Goal: Communication & Community: Answer question/provide support

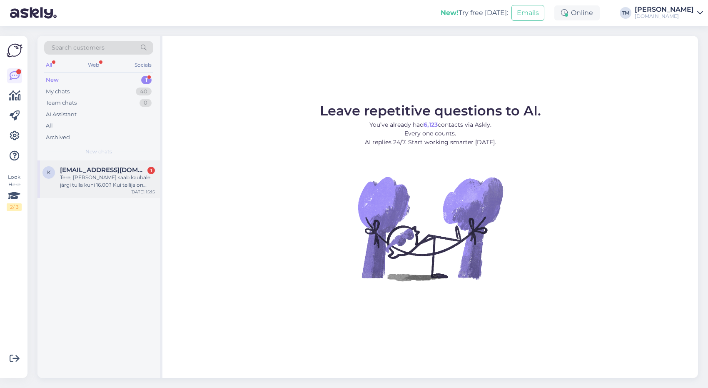
click at [125, 182] on div "Tere, [PERSON_NAME] saab kaubale järgi tulla kuni 16.00? Kui tellija on teine […" at bounding box center [107, 181] width 95 height 15
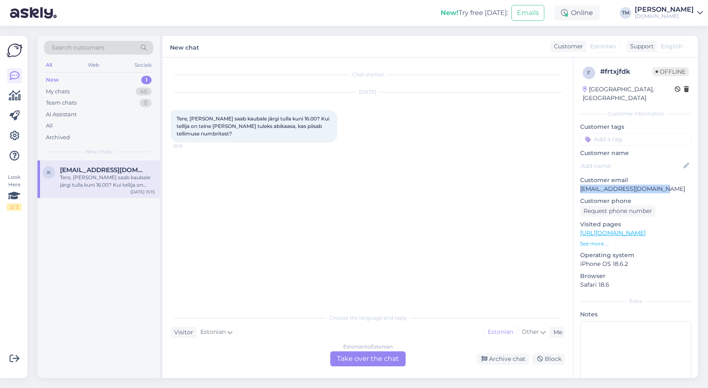
drag, startPoint x: 663, startPoint y: 179, endPoint x: 581, endPoint y: 179, distance: 82.0
click at [581, 185] on p "[EMAIL_ADDRESS][DOMAIN_NAME]" at bounding box center [635, 189] width 111 height 9
copy p "[EMAIL_ADDRESS][DOMAIN_NAME]"
click at [363, 361] on div "Estonian to Estonian Take over the chat" at bounding box center [367, 358] width 75 height 15
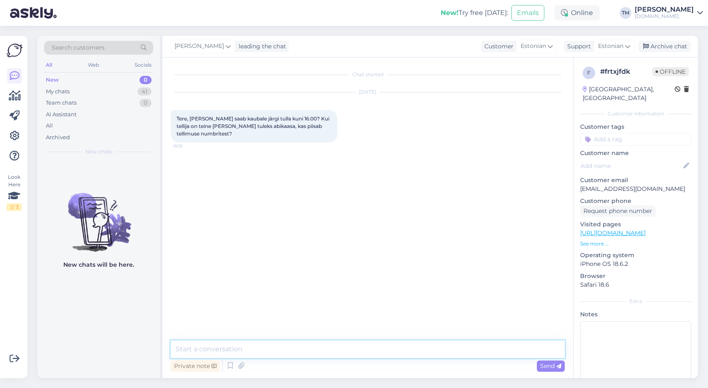
click at [341, 350] on textarea at bounding box center [368, 348] width 394 height 17
type textarea "Tere! Jah, saab tulla järele kella 16ni"
click at [550, 367] on span "Send" at bounding box center [550, 365] width 21 height 7
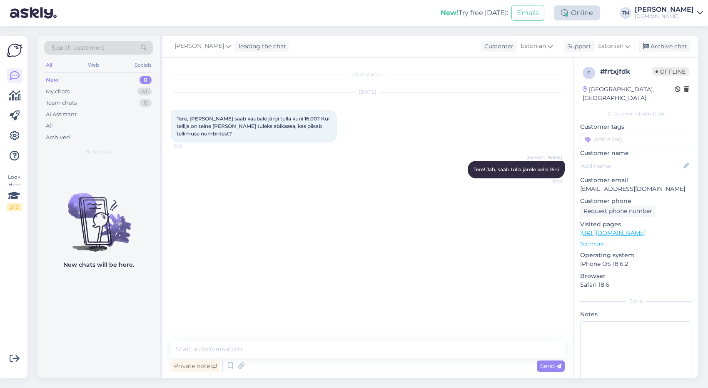
click at [600, 10] on div "Online" at bounding box center [576, 12] width 45 height 15
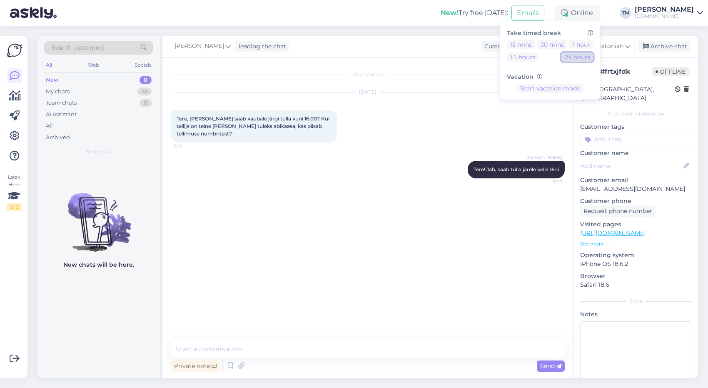
click at [578, 60] on button "24 hours" at bounding box center [577, 56] width 32 height 9
click at [428, 218] on div "Chat started [DATE] Tere, [PERSON_NAME] saab kaubale järgi tulla kuni 16.00? Ku…" at bounding box center [371, 199] width 401 height 267
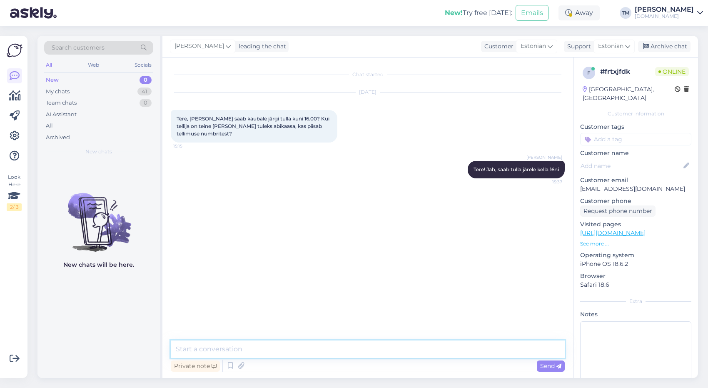
click at [268, 350] on textarea at bounding box center [368, 348] width 394 height 17
type textarea "Piisab kui ütleb [PERSON_NAME] [PERSON_NAME] tellimuse numbri"
